Goal: Task Accomplishment & Management: Use online tool/utility

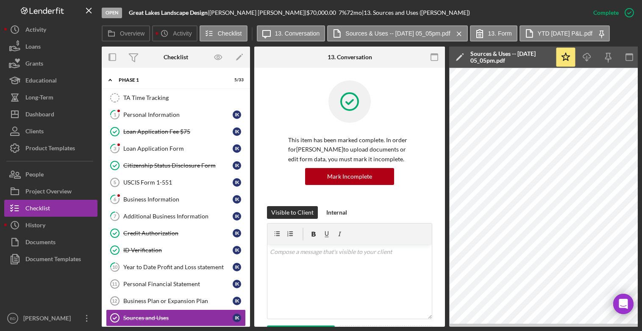
scroll to position [206, 0]
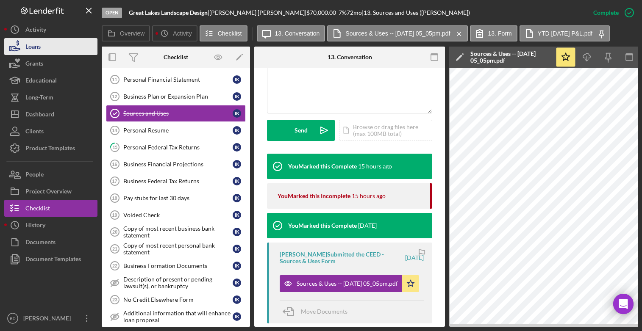
click at [48, 45] on button "Loans" at bounding box center [50, 46] width 93 height 17
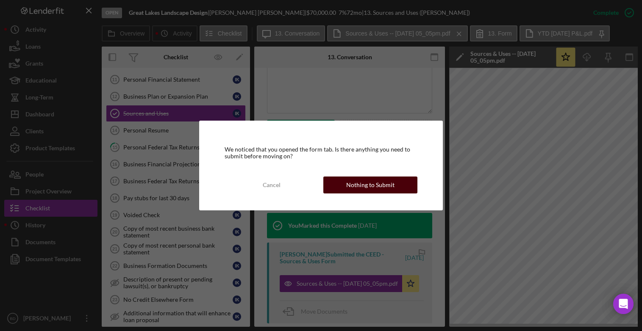
click at [378, 186] on div "Nothing to Submit" at bounding box center [370, 185] width 48 height 17
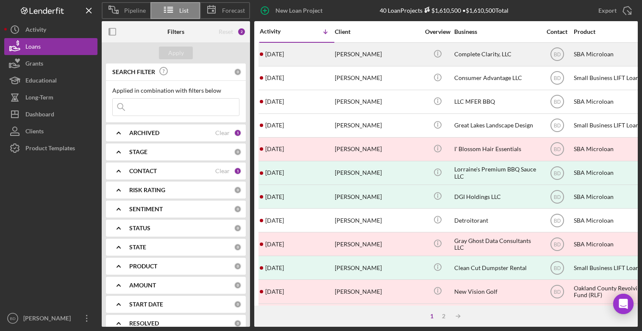
click at [357, 58] on div "[PERSON_NAME]" at bounding box center [377, 54] width 85 height 22
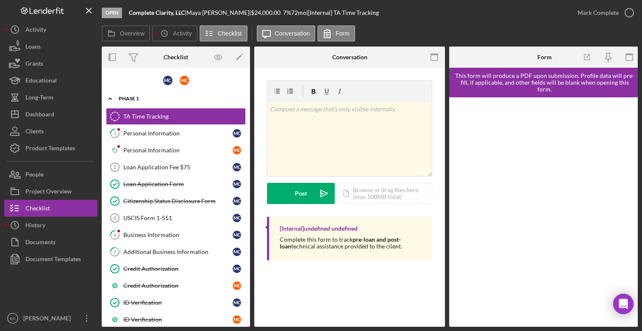
click at [126, 97] on div "Phase 1" at bounding box center [179, 98] width 121 height 5
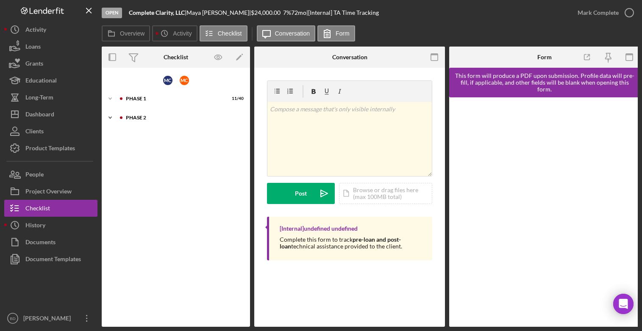
click at [123, 118] on div at bounding box center [121, 117] width 5 height 5
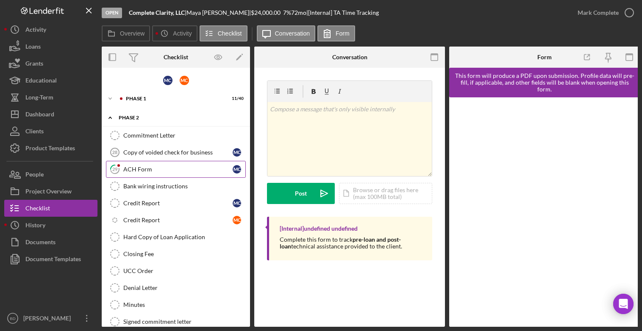
click at [157, 169] on div "ACH Form" at bounding box center [177, 169] width 109 height 7
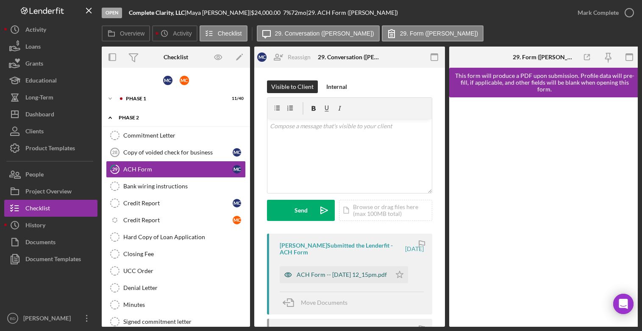
click at [303, 273] on div "ACH Form -- [DATE] 12_15pm.pdf" at bounding box center [341, 275] width 90 height 7
